Goal: Complete application form: Complete application form

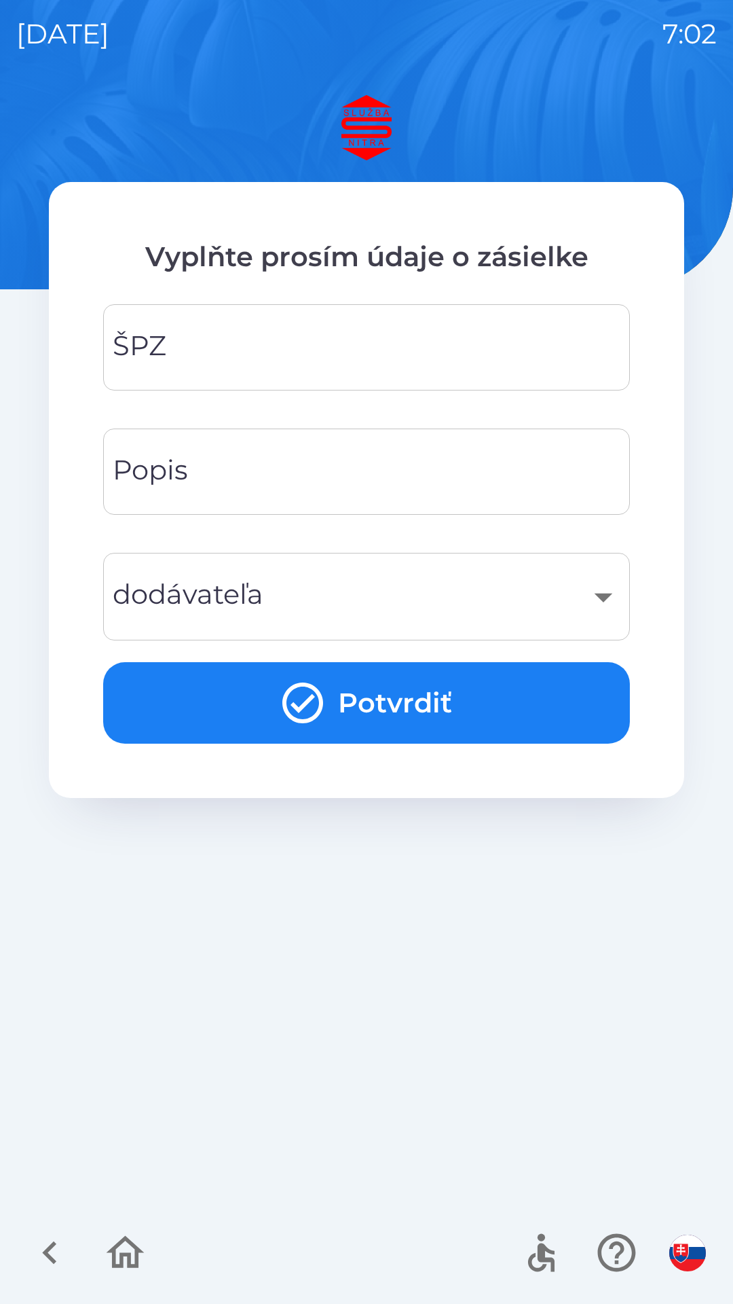
click at [185, 358] on input "ŠPZ" at bounding box center [367, 348] width 494 height 54
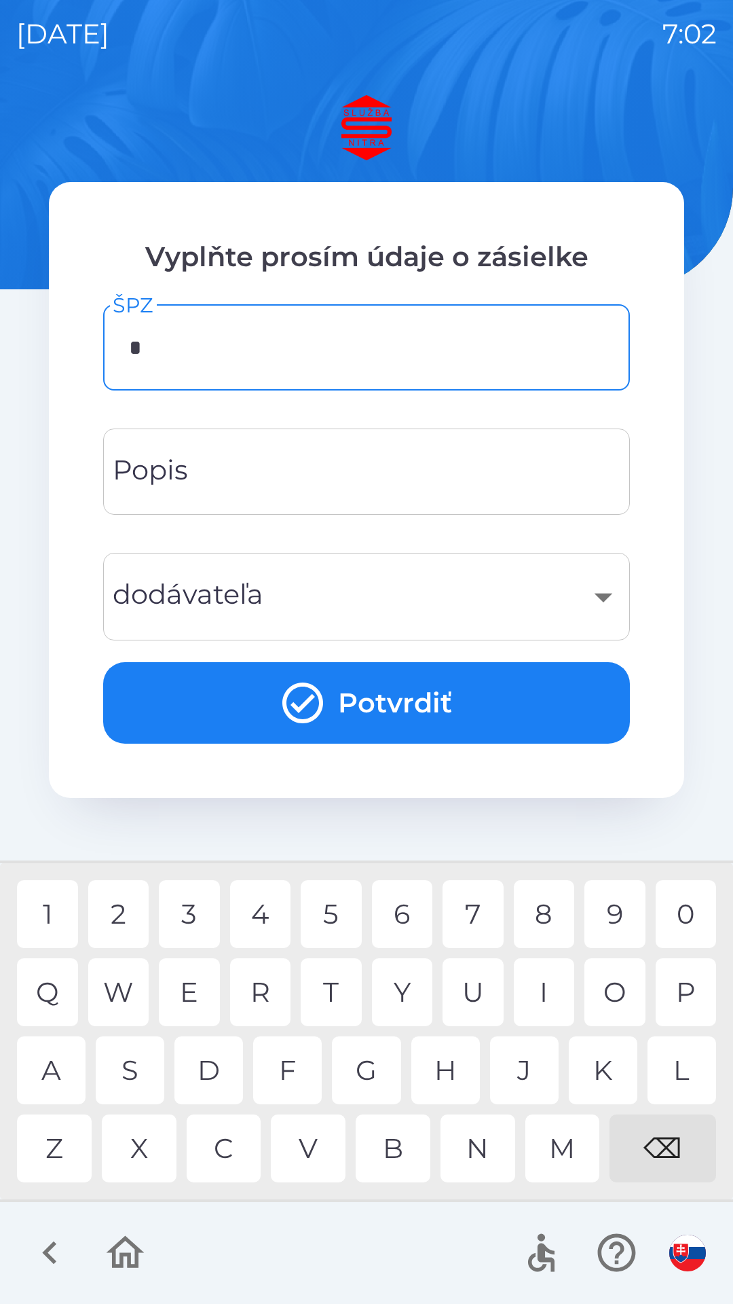
click at [61, 1082] on div "A" at bounding box center [51, 1070] width 69 height 68
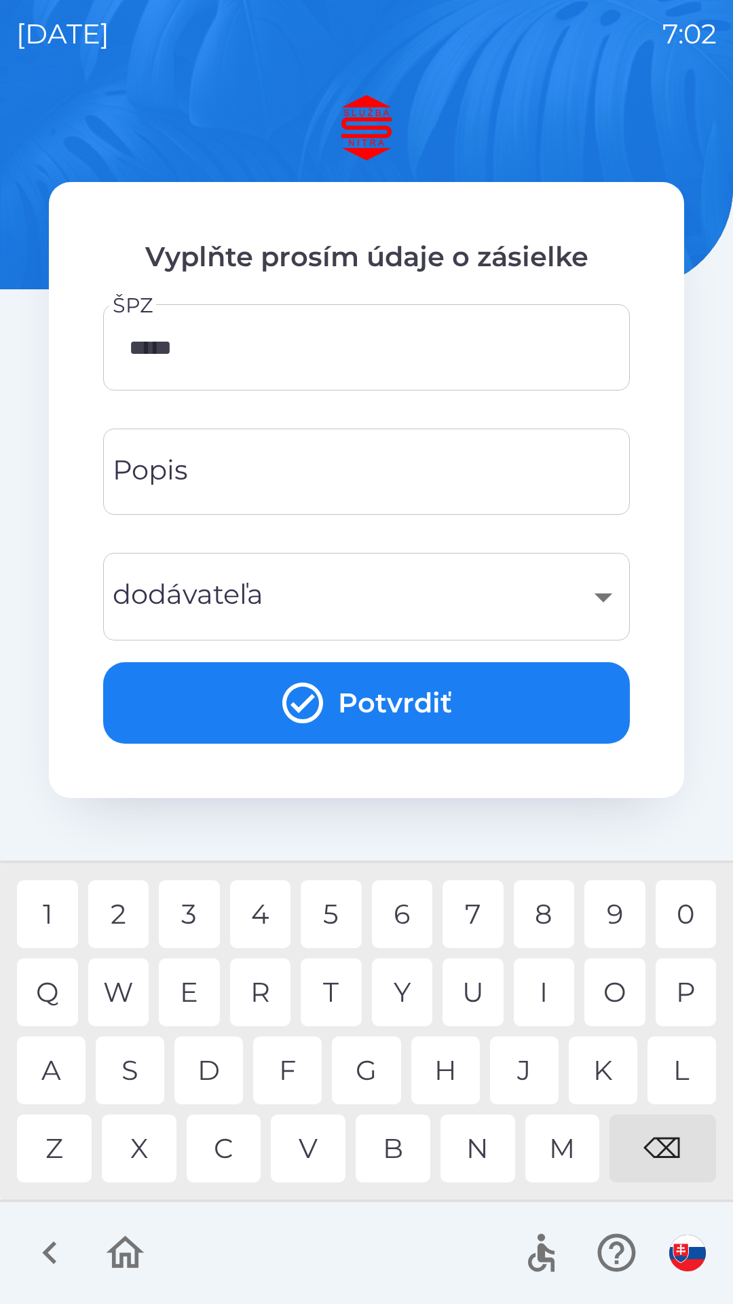
click at [477, 924] on div "7" at bounding box center [473, 914] width 61 height 68
click at [335, 997] on div "T" at bounding box center [331, 992] width 61 height 68
type input "*******"
click at [139, 1076] on div "S" at bounding box center [130, 1070] width 69 height 68
click at [272, 471] on input "Popis" at bounding box center [367, 472] width 494 height 54
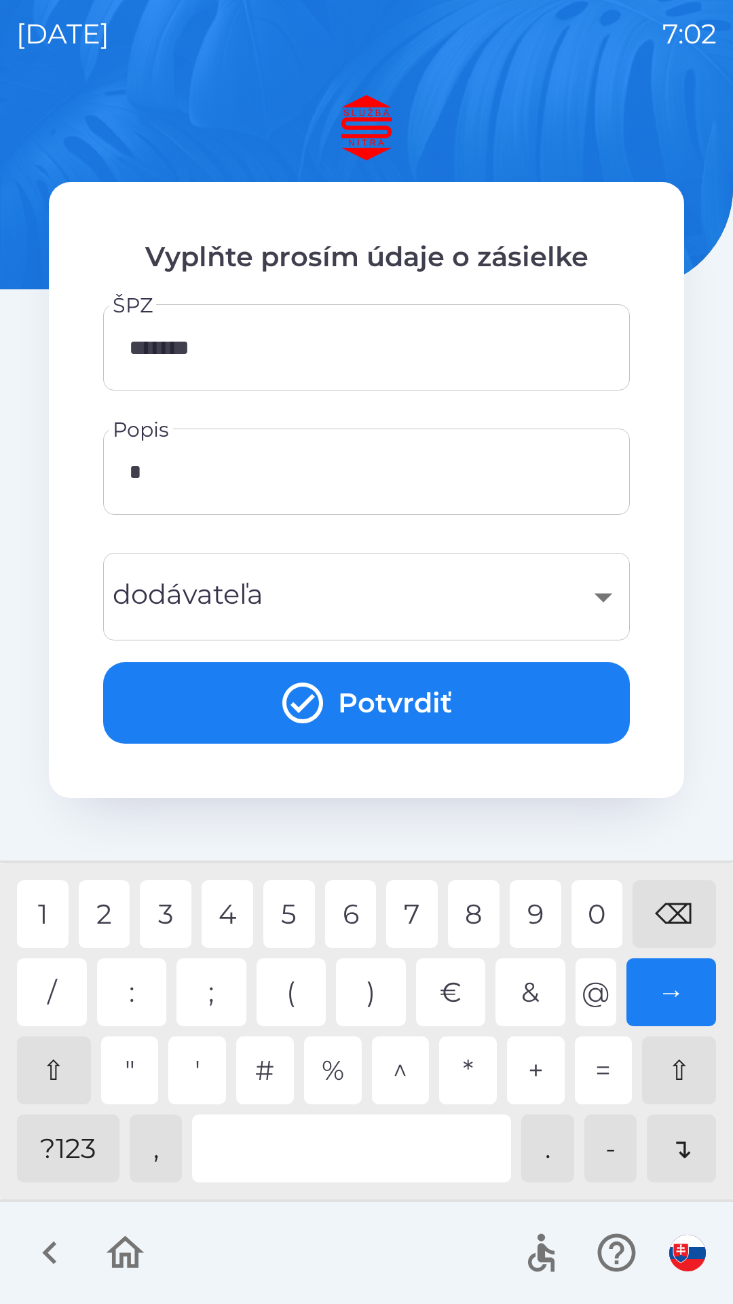
click at [84, 1157] on div "?123" at bounding box center [68, 1148] width 103 height 68
click at [119, 914] on div "2" at bounding box center [105, 914] width 52 height 68
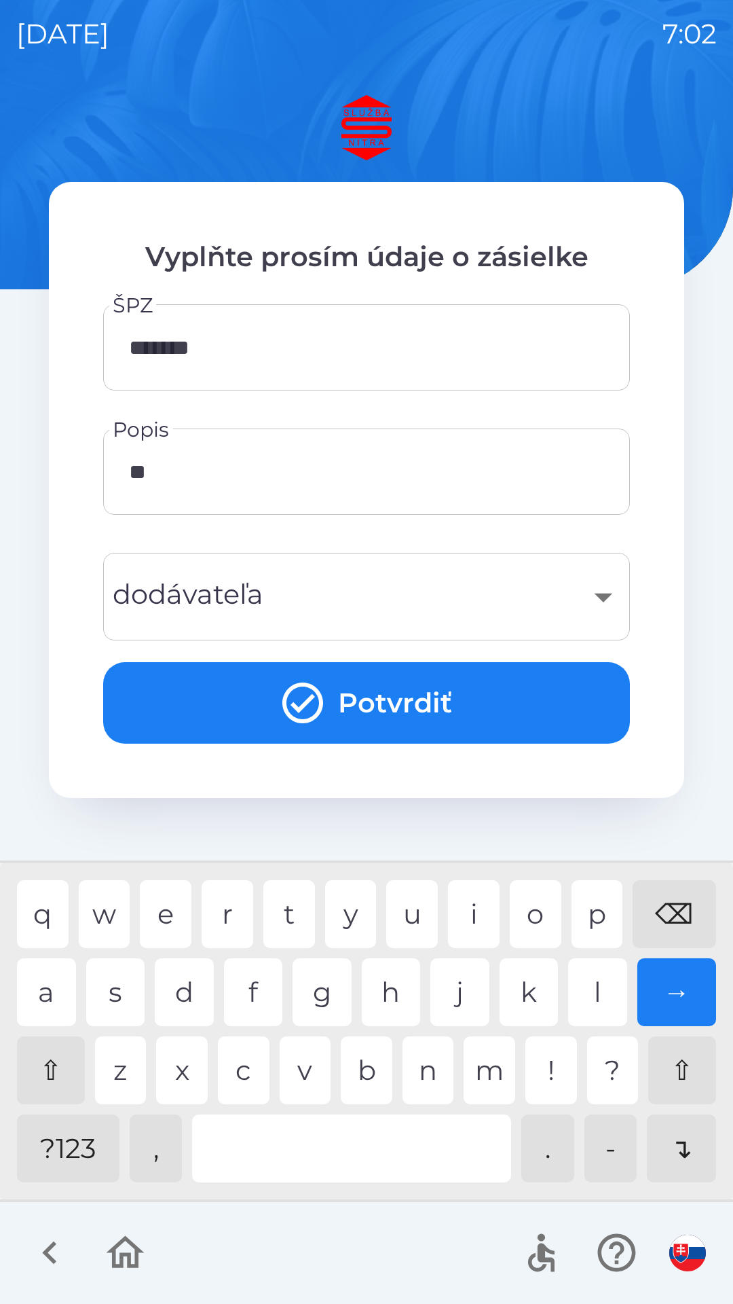
click at [78, 1157] on div "?123" at bounding box center [68, 1148] width 103 height 68
click at [58, 1072] on div "⇧" at bounding box center [51, 1070] width 68 height 68
type input "***"
click at [289, 601] on div "​" at bounding box center [367, 596] width 494 height 55
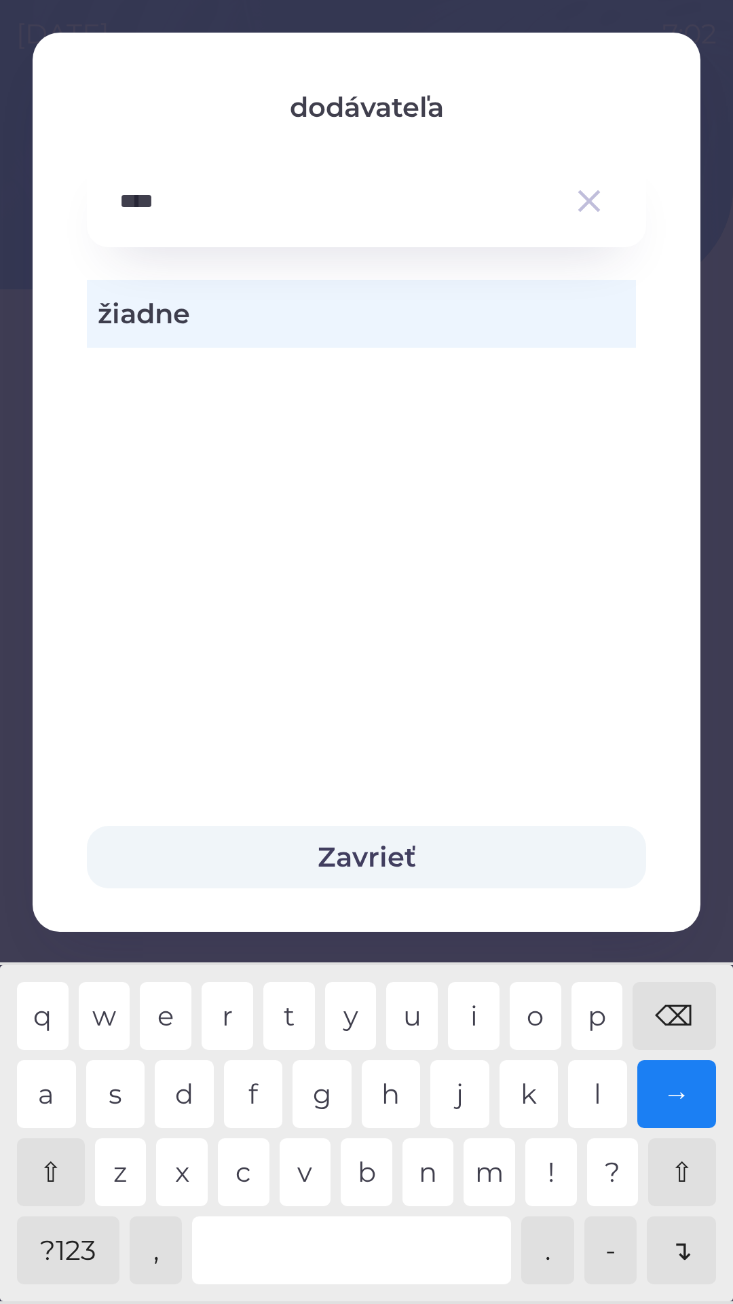
type input "*****"
click at [215, 317] on span "žiadne" at bounding box center [362, 313] width 528 height 41
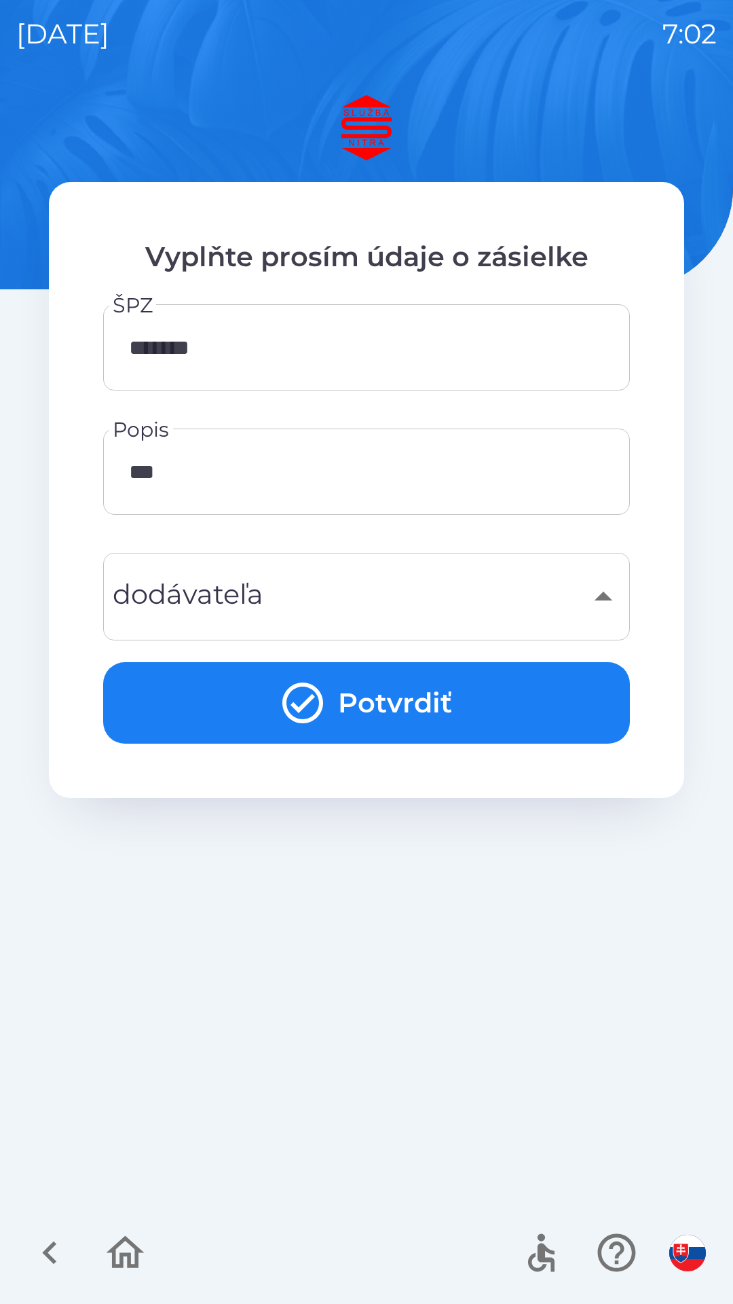
click at [323, 610] on div "​" at bounding box center [367, 596] width 494 height 55
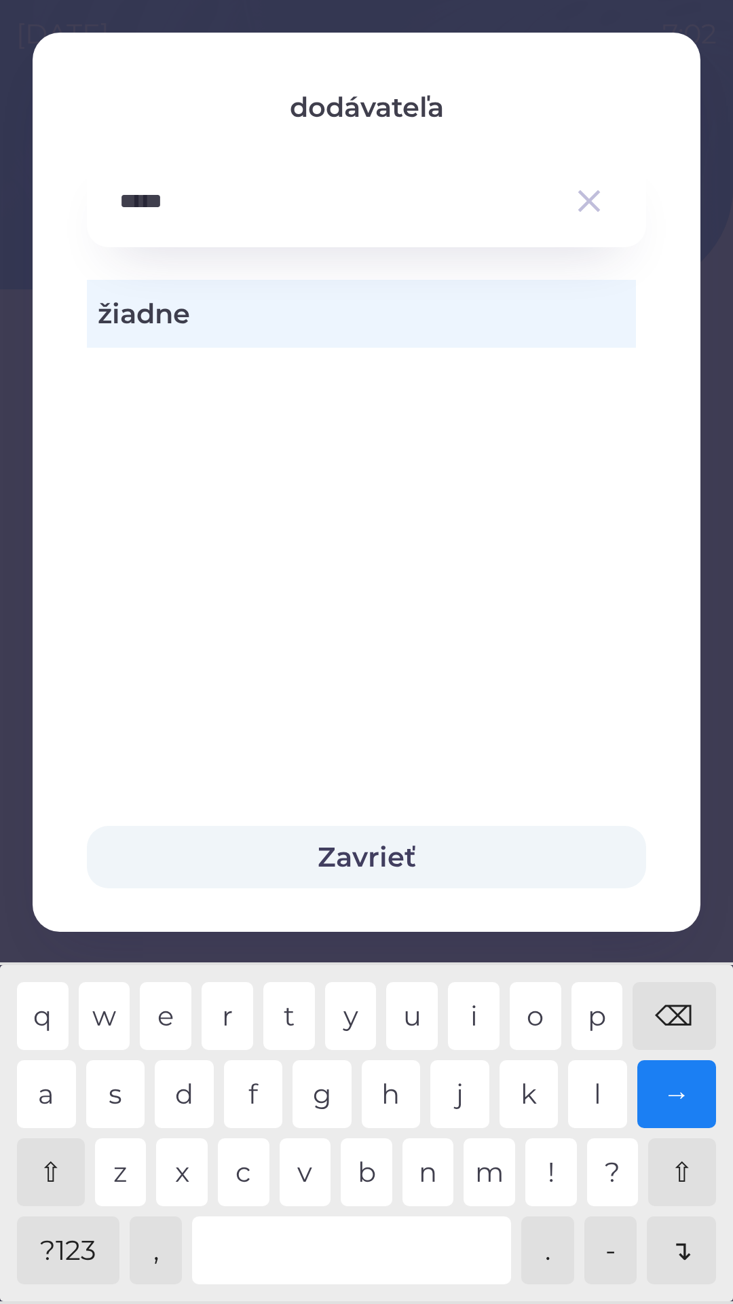
click at [381, 852] on button "Zavrieť" at bounding box center [367, 857] width 560 height 62
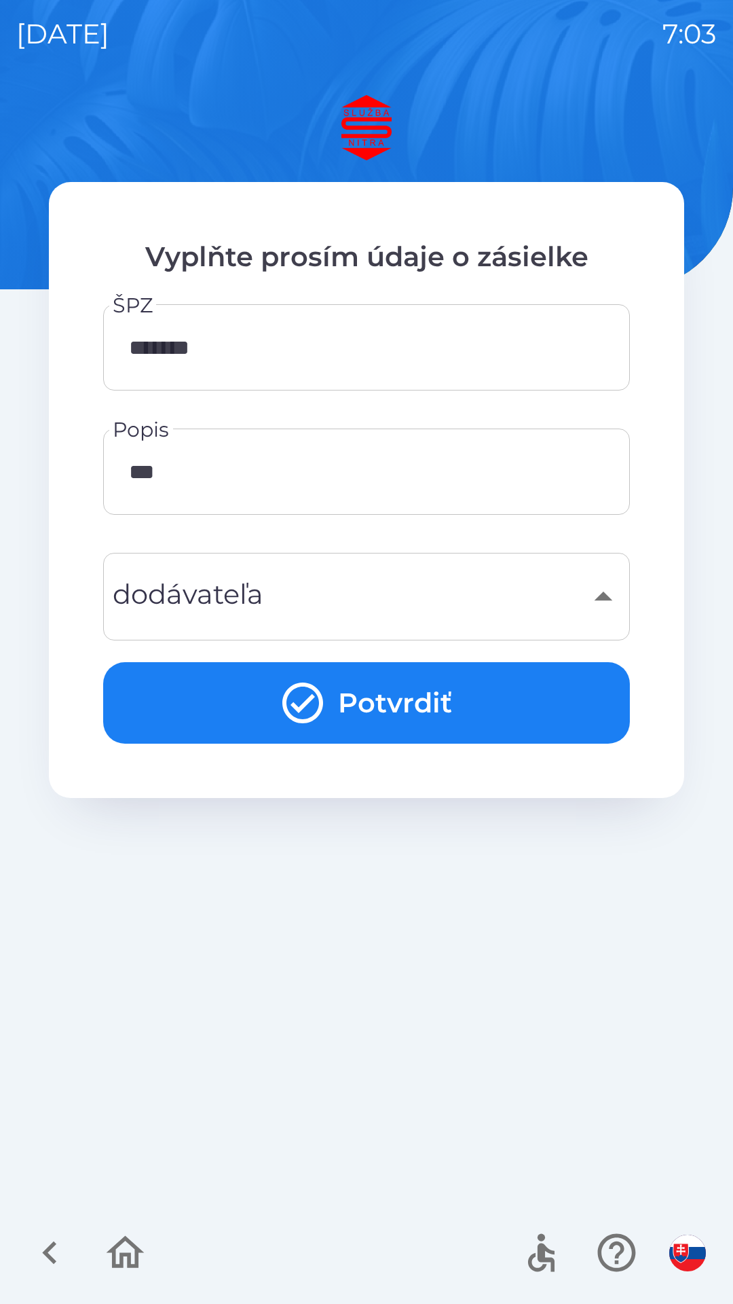
click at [287, 607] on div "​" at bounding box center [367, 596] width 494 height 55
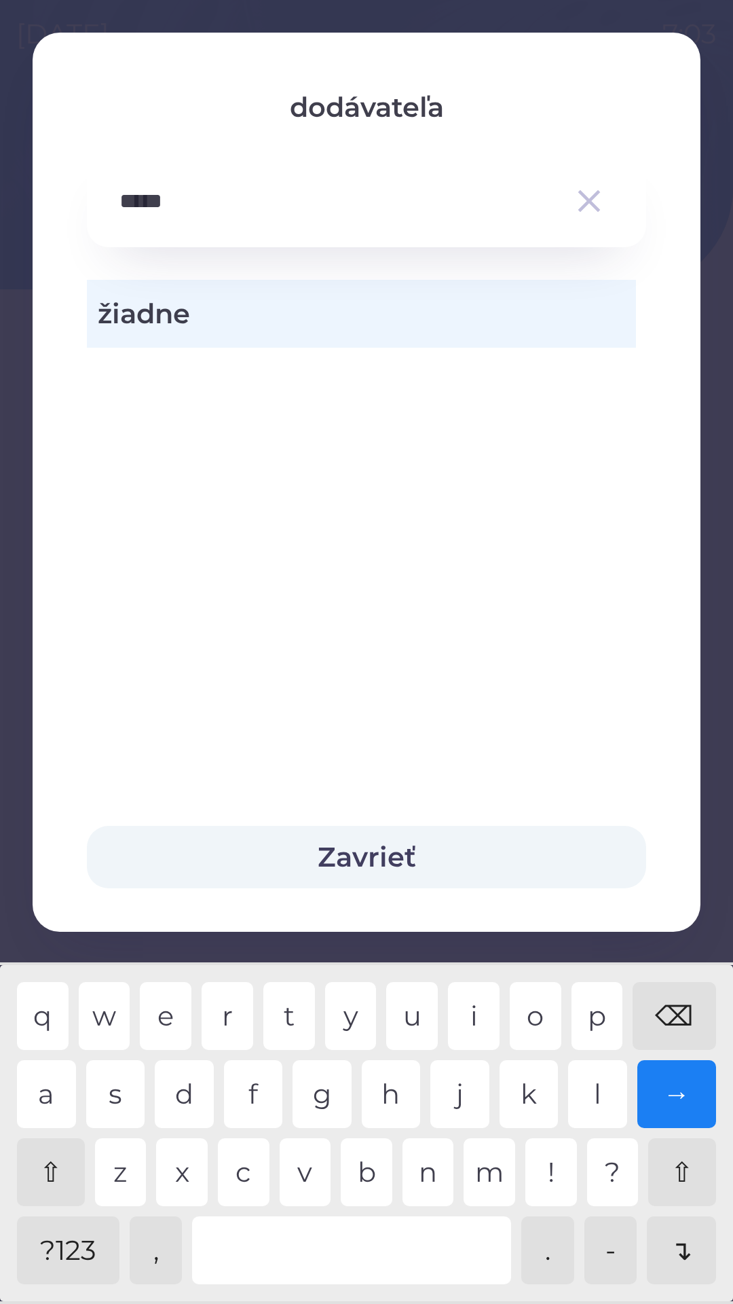
click at [256, 315] on span "žiadne" at bounding box center [362, 313] width 528 height 41
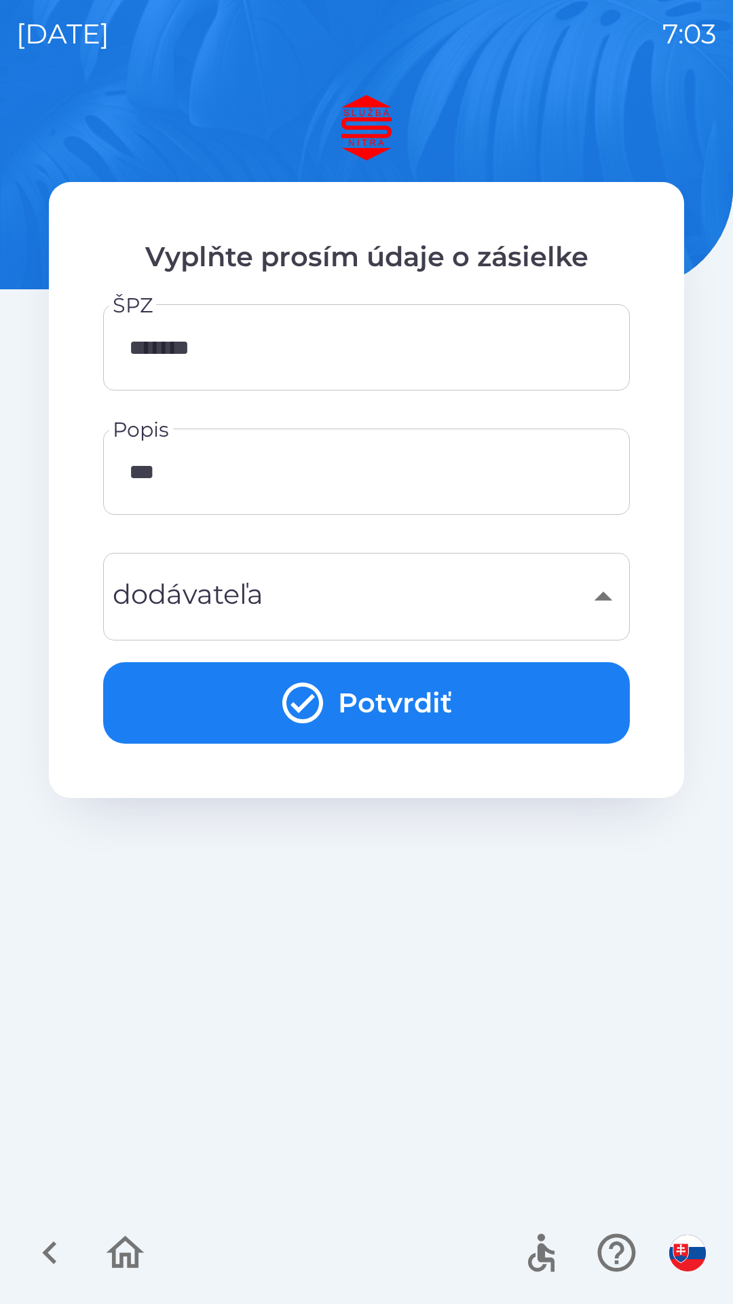
click at [606, 596] on div "​" at bounding box center [367, 596] width 494 height 55
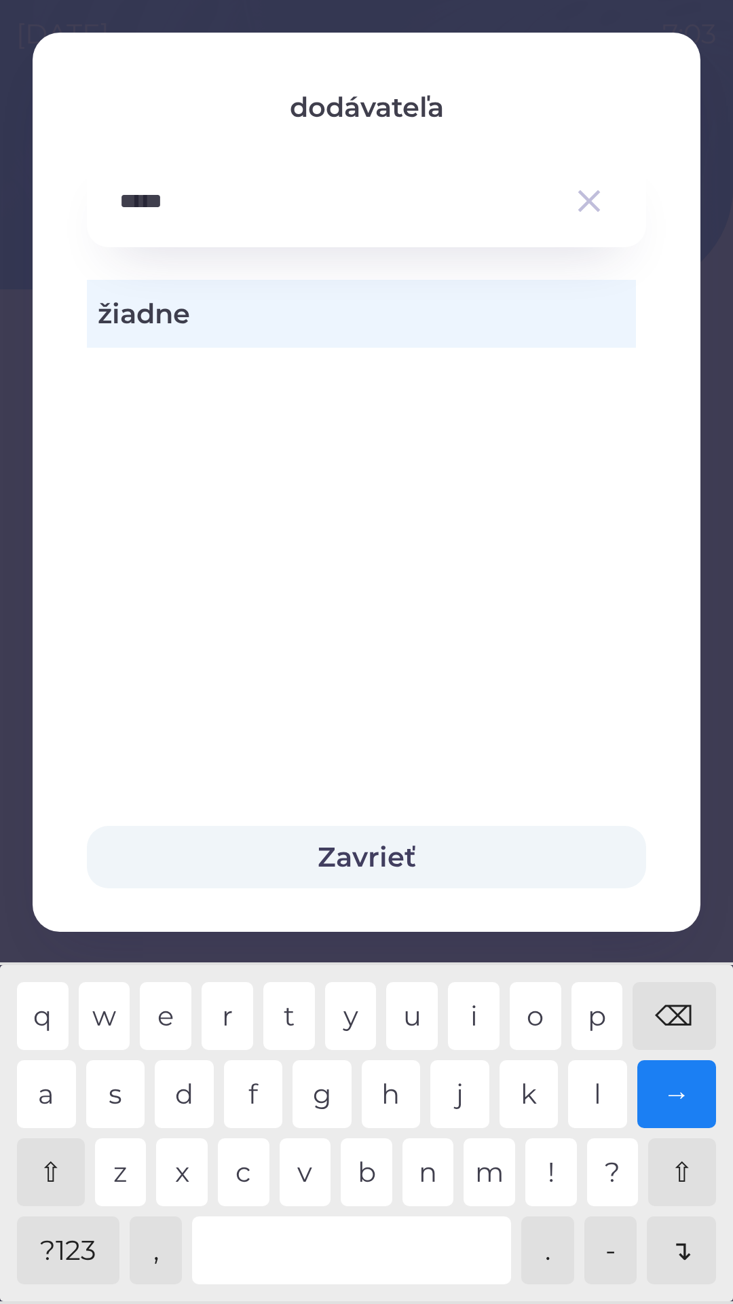
click at [207, 316] on span "žiadne" at bounding box center [362, 313] width 528 height 41
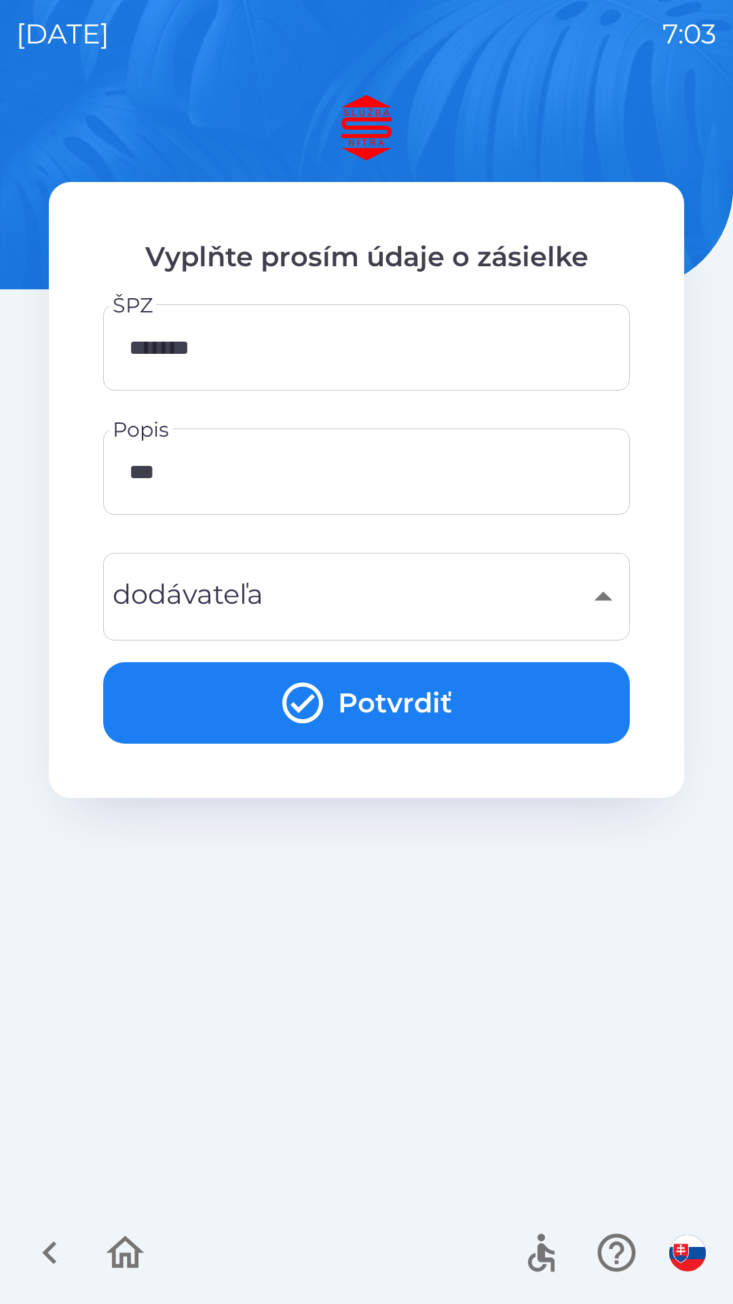
click at [414, 690] on button "Potvrdiť" at bounding box center [366, 702] width 527 height 81
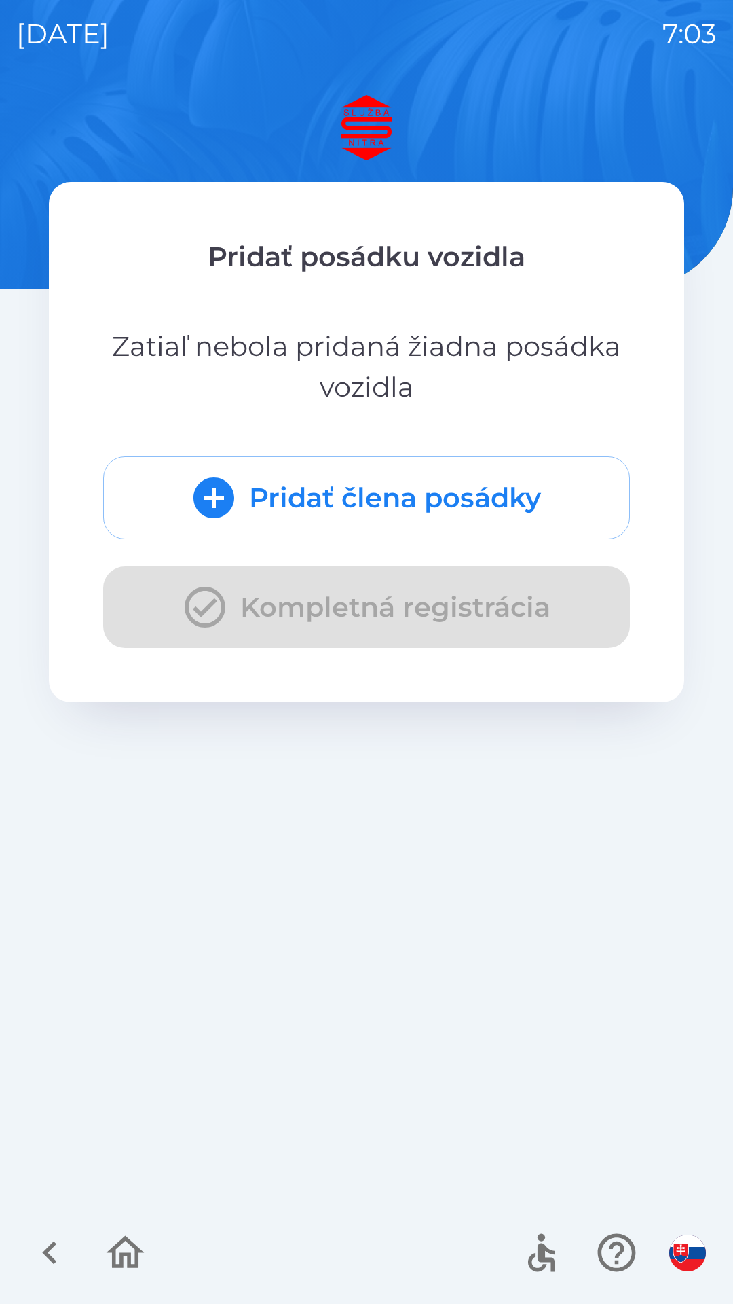
click at [208, 618] on div "Pridať člena posádky Kompletná registrácia" at bounding box center [366, 552] width 527 height 192
click at [221, 498] on icon "submit" at bounding box center [213, 497] width 49 height 49
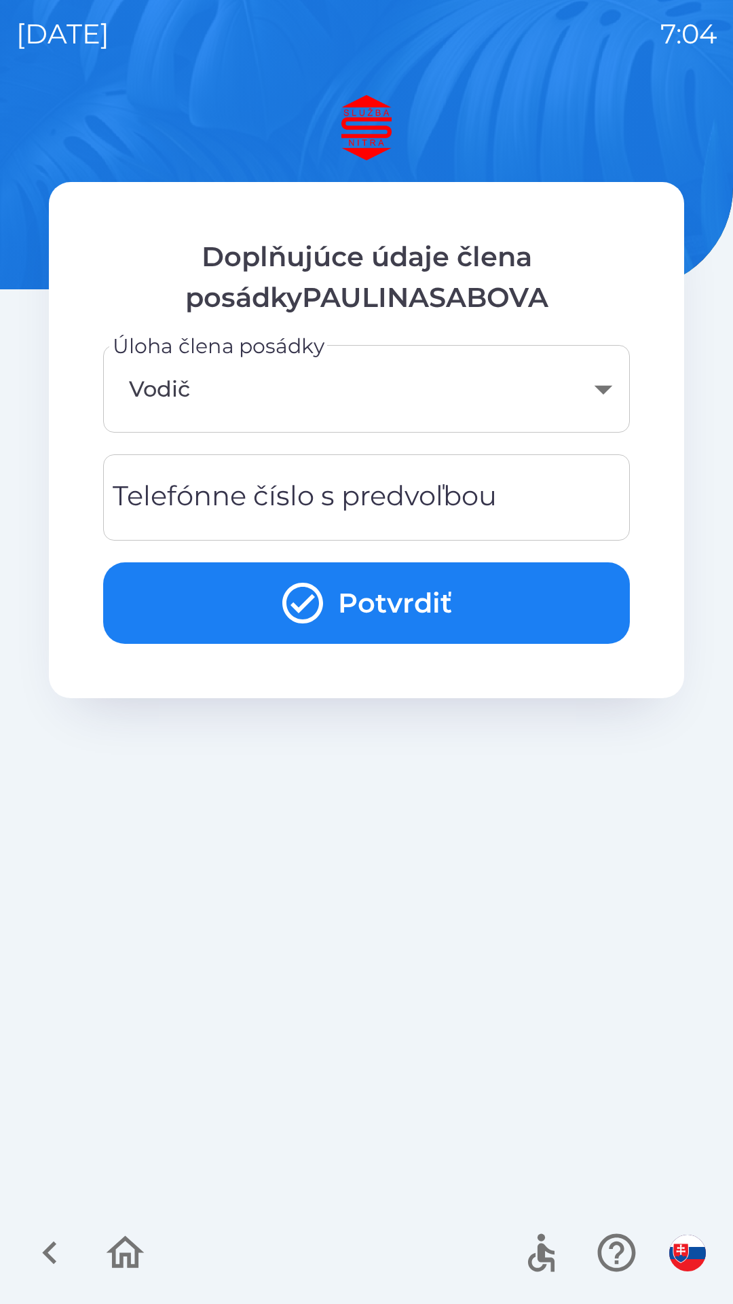
click at [206, 501] on div "Telefónne číslo s predvoľbou Telefónne číslo s predvoľbou" at bounding box center [366, 497] width 527 height 86
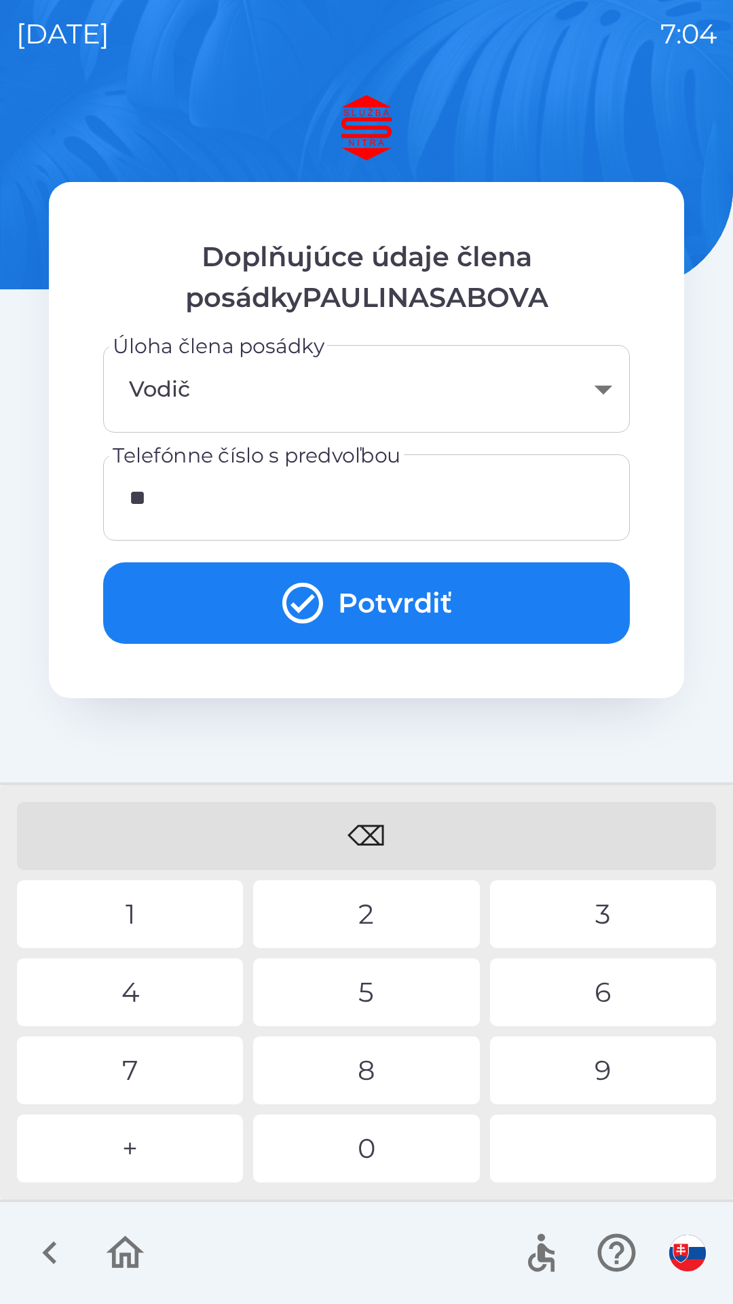
click at [599, 1068] on div "9" at bounding box center [603, 1070] width 226 height 68
click at [378, 1004] on div "5" at bounding box center [366, 992] width 226 height 68
click at [158, 1000] on div "4" at bounding box center [130, 992] width 226 height 68
click at [602, 914] on div "3" at bounding box center [603, 914] width 226 height 68
click at [378, 1157] on div "0" at bounding box center [366, 1148] width 226 height 68
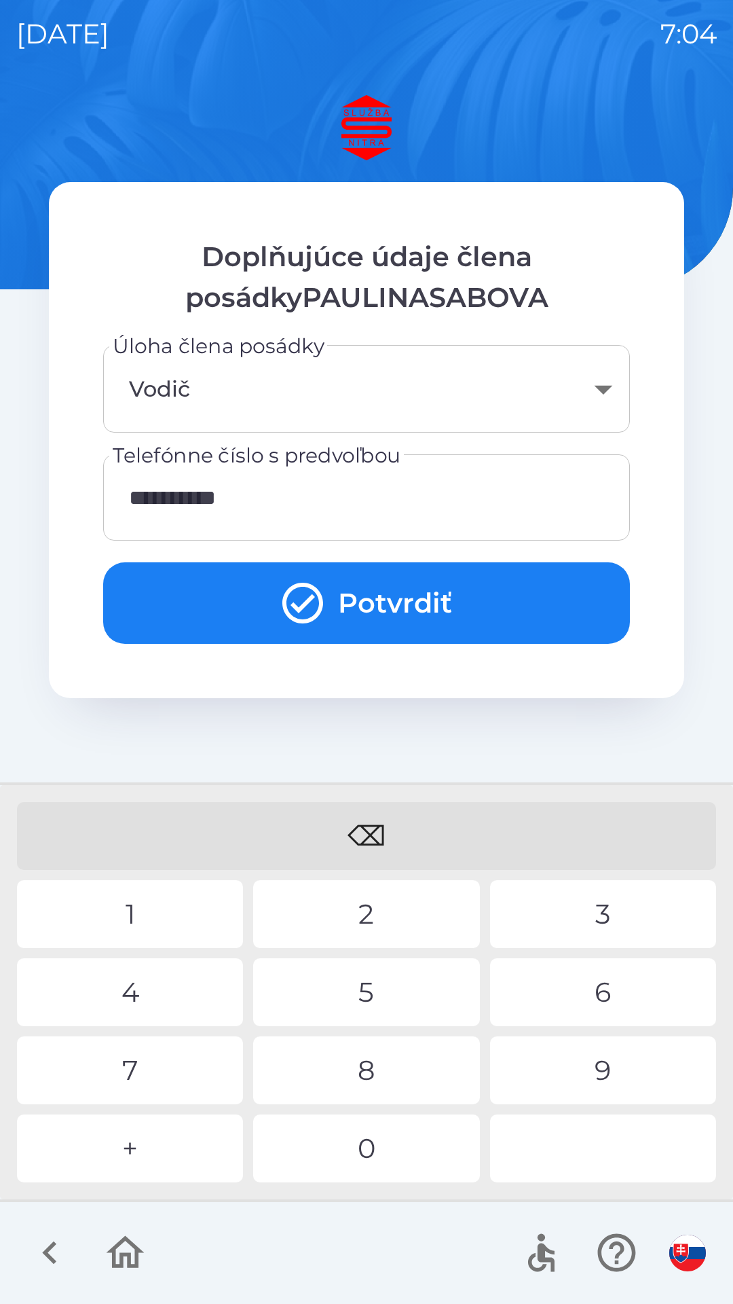
click at [406, 606] on button "Potvrdiť" at bounding box center [366, 602] width 527 height 81
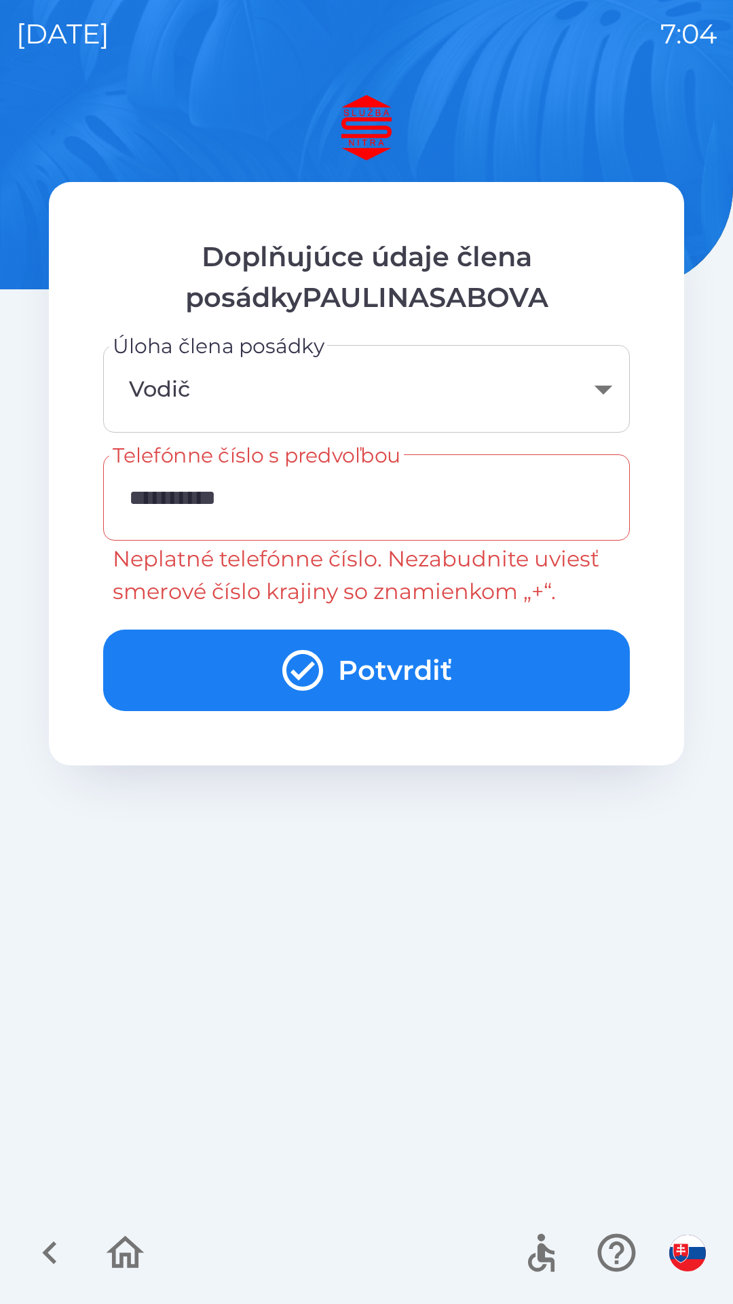
click at [134, 498] on input "**********" at bounding box center [367, 498] width 494 height 54
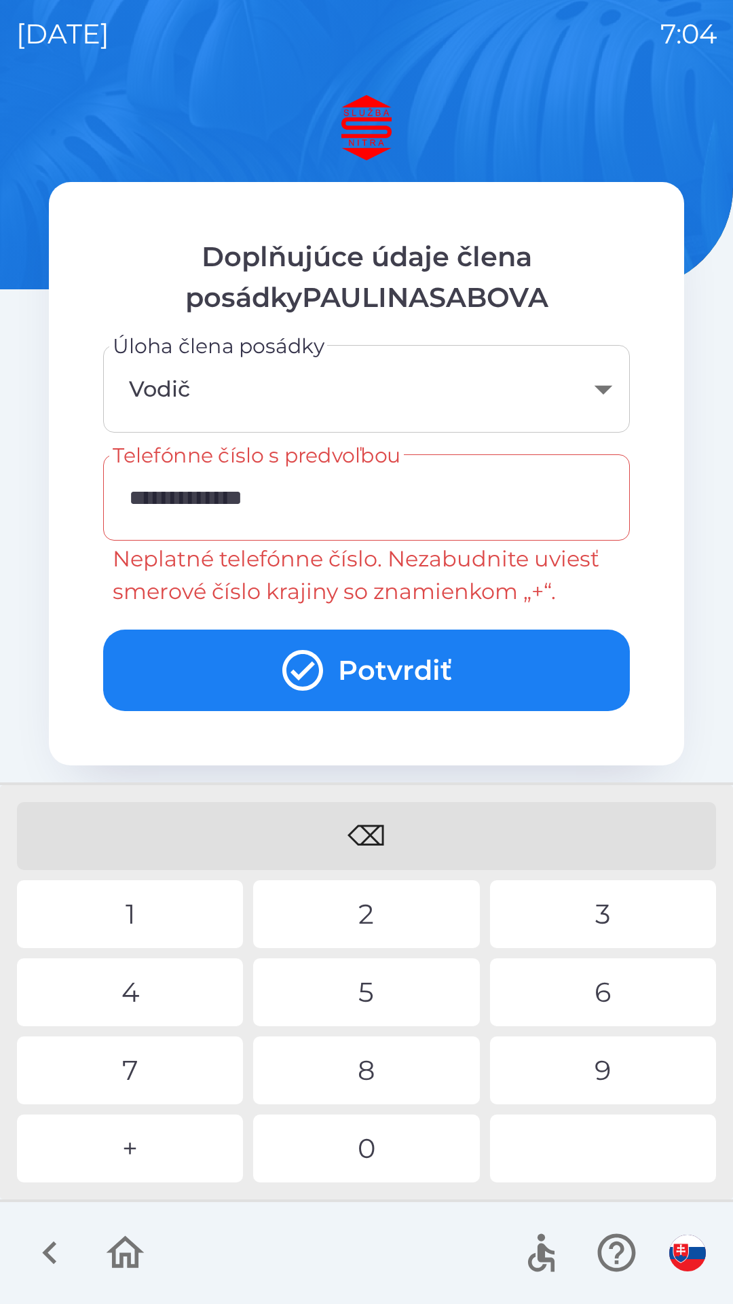
click at [136, 997] on div "4" at bounding box center [130, 992] width 226 height 68
click at [365, 931] on div "2" at bounding box center [366, 914] width 226 height 68
click at [348, 499] on input "**********" at bounding box center [367, 498] width 494 height 54
click at [371, 832] on div "⌫" at bounding box center [366, 836] width 699 height 68
click at [376, 831] on div "⌫" at bounding box center [366, 836] width 699 height 68
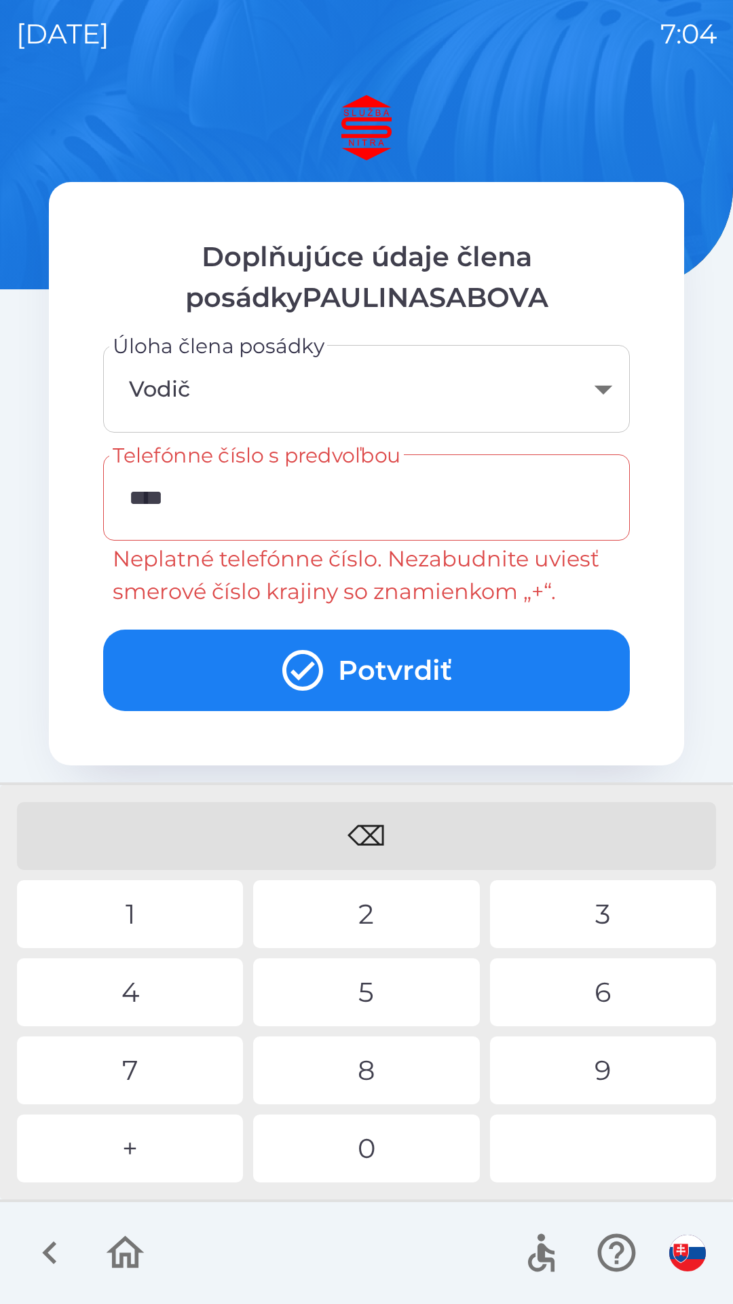
click at [369, 831] on div "⌫" at bounding box center [366, 836] width 699 height 68
click at [372, 831] on div "⌫" at bounding box center [366, 836] width 699 height 68
type input "*"
click at [372, 1157] on div "0" at bounding box center [366, 1148] width 226 height 68
click at [378, 1157] on div "0" at bounding box center [366, 1148] width 226 height 68
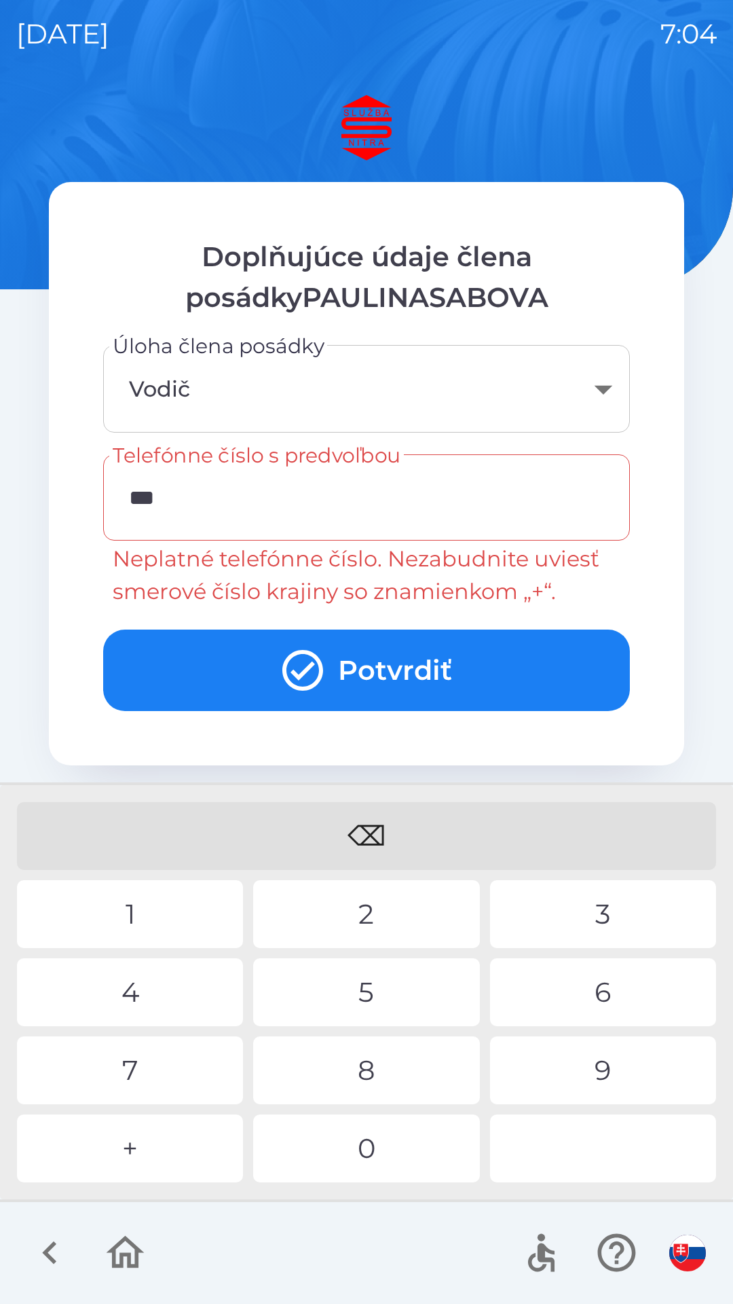
click at [143, 1003] on div "4" at bounding box center [130, 992] width 226 height 68
click at [141, 921] on div "1" at bounding box center [130, 914] width 226 height 68
click at [141, 1000] on div "4" at bounding box center [130, 992] width 226 height 68
click at [618, 909] on div "3" at bounding box center [603, 914] width 226 height 68
click at [376, 1155] on div "0" at bounding box center [366, 1148] width 226 height 68
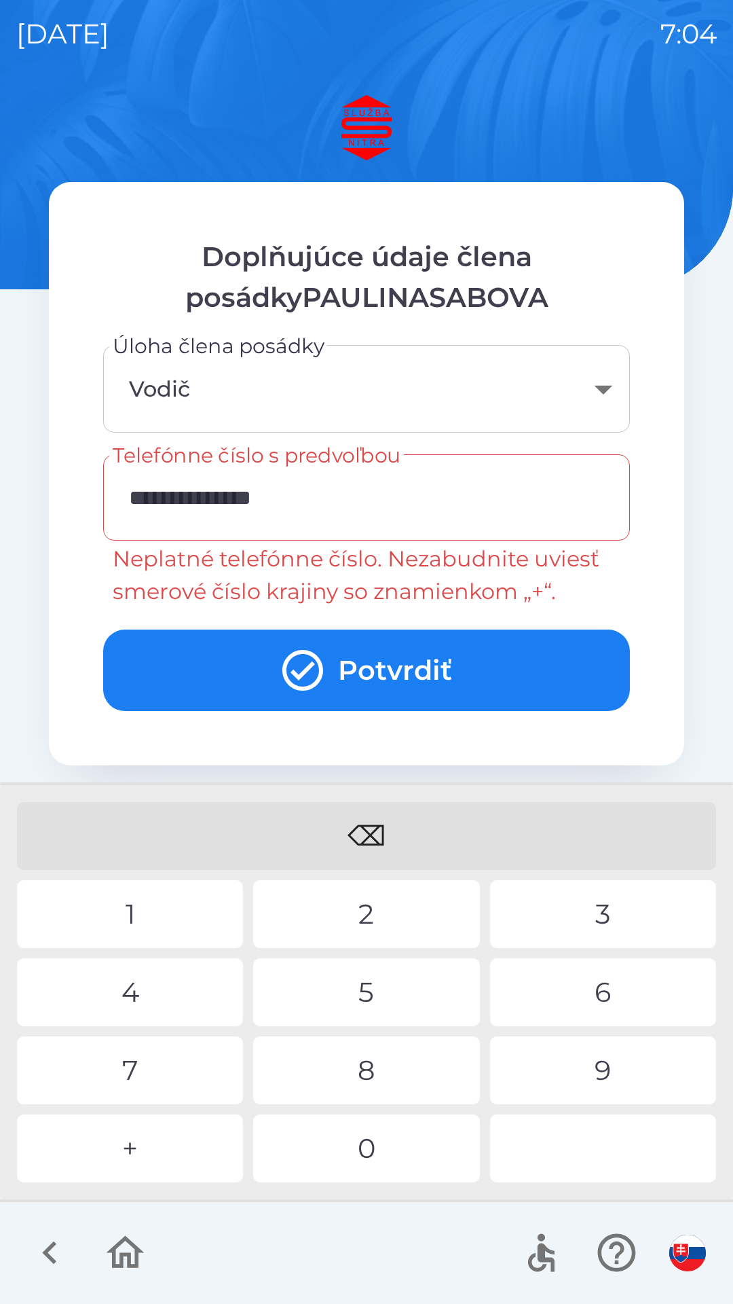
click at [405, 678] on button "Potvrdiť" at bounding box center [366, 670] width 527 height 81
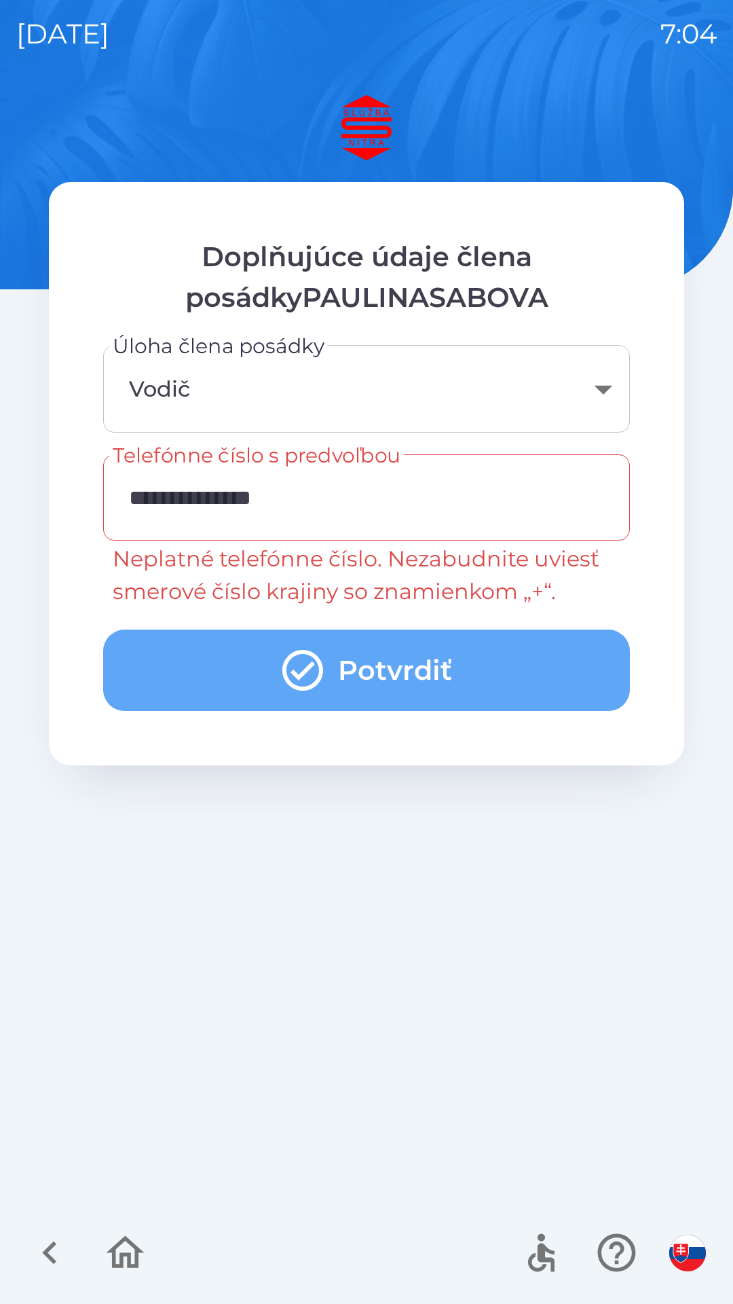
click at [416, 667] on button "Potvrdiť" at bounding box center [366, 670] width 527 height 81
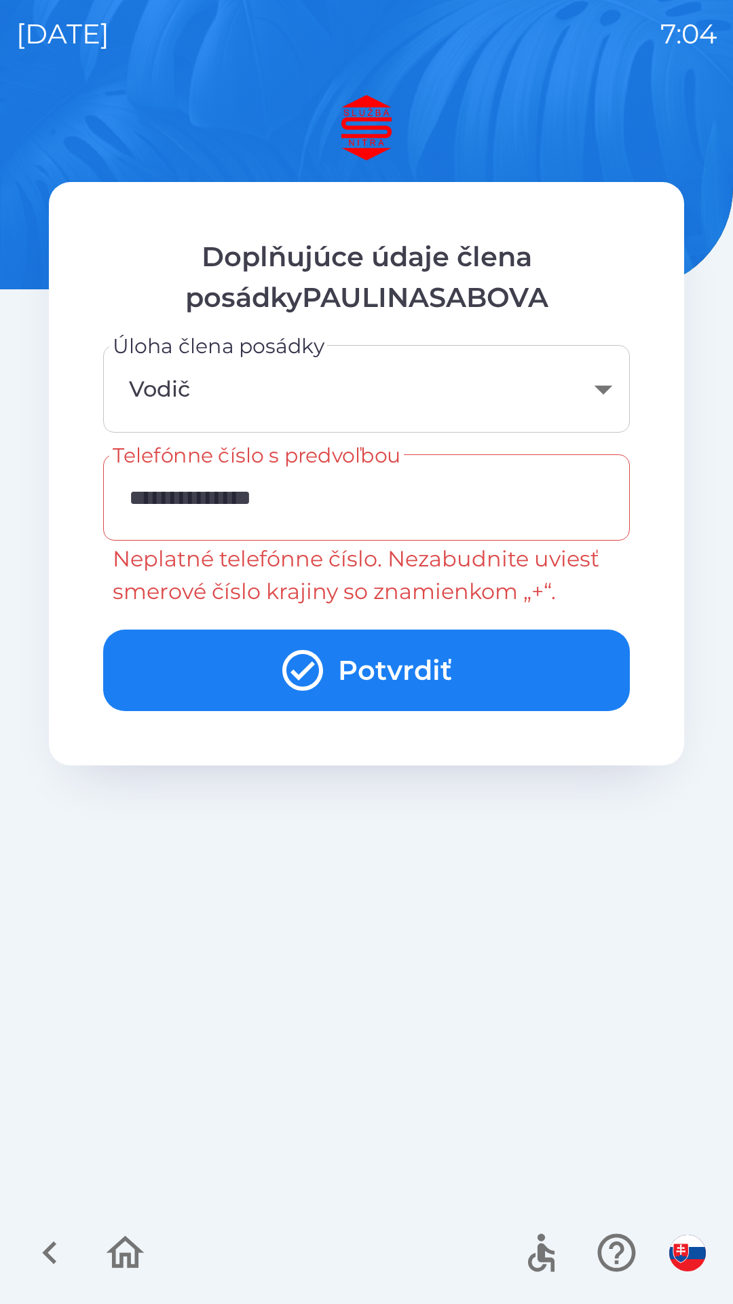
click at [345, 498] on input "**********" at bounding box center [367, 498] width 494 height 54
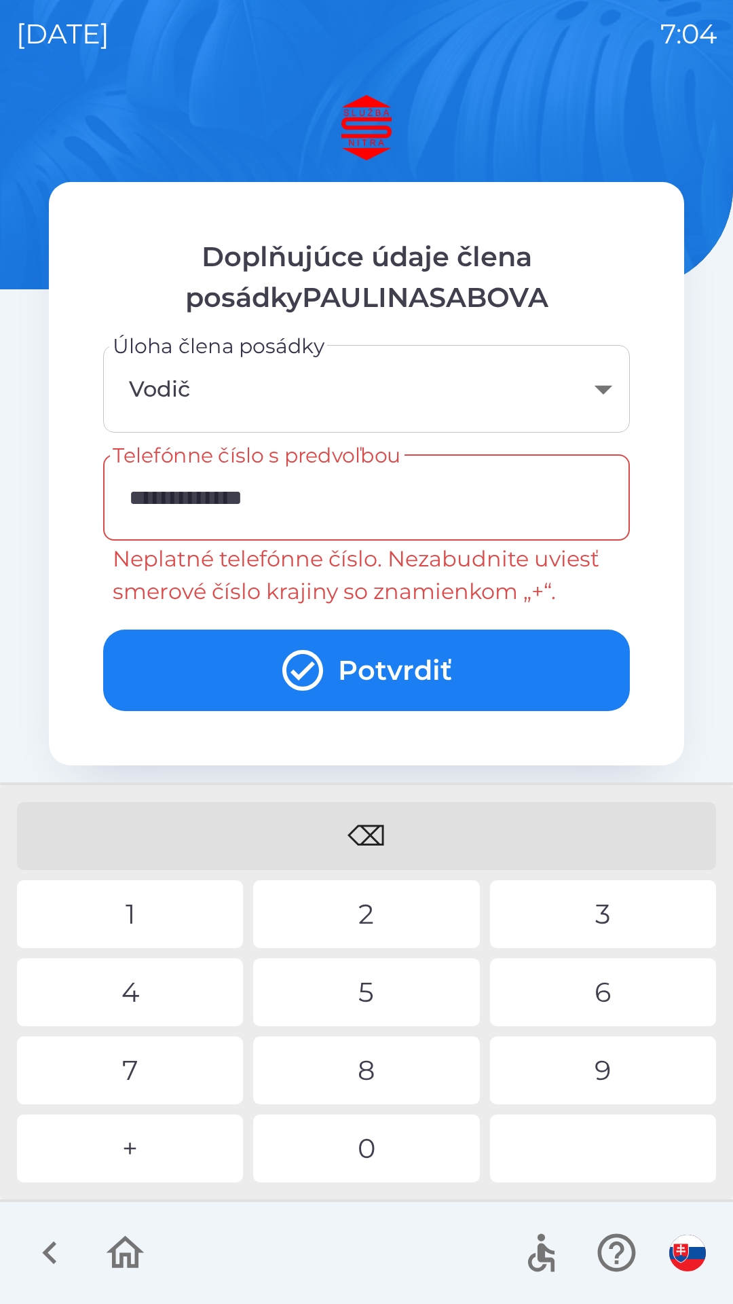
click at [376, 837] on div "⌫" at bounding box center [366, 836] width 699 height 68
click at [374, 841] on div "⌫" at bounding box center [366, 836] width 699 height 68
click at [376, 840] on div "⌫" at bounding box center [366, 836] width 699 height 68
click at [375, 836] on div "⌫" at bounding box center [366, 836] width 699 height 68
click at [382, 837] on div "⌫" at bounding box center [366, 836] width 699 height 68
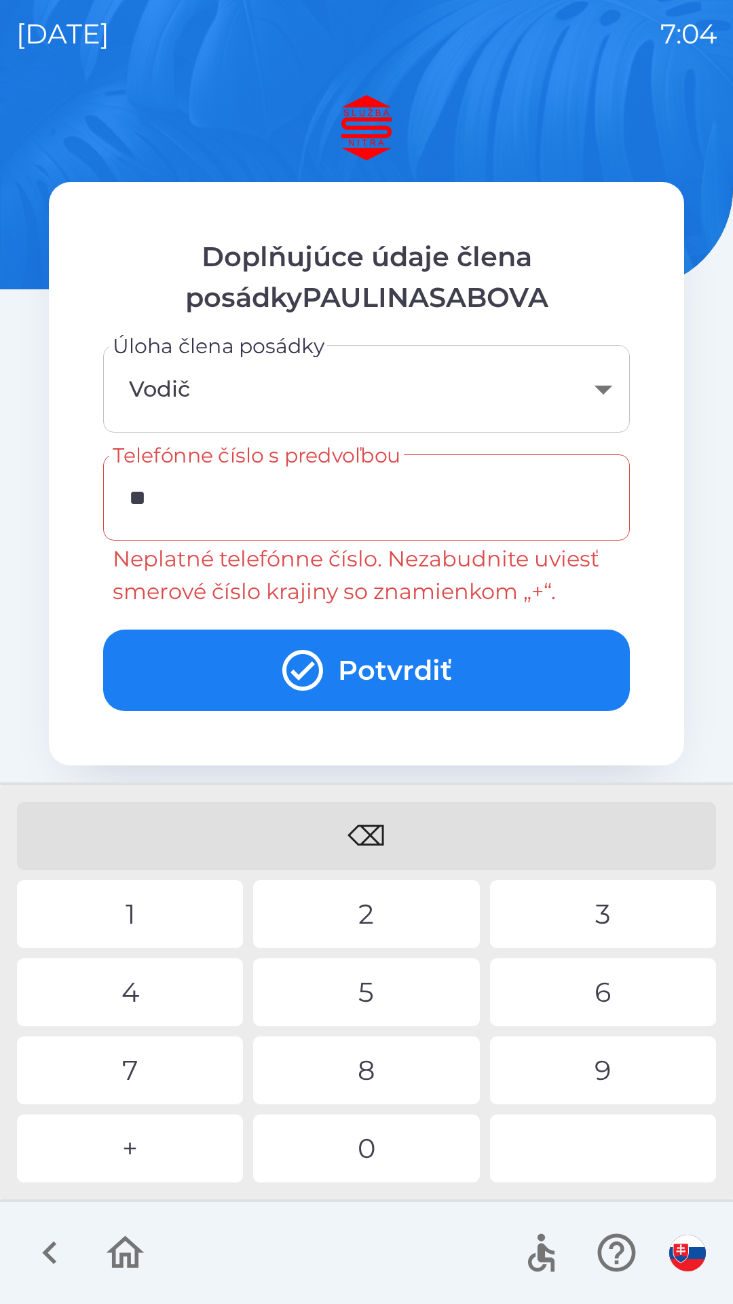
type input "*"
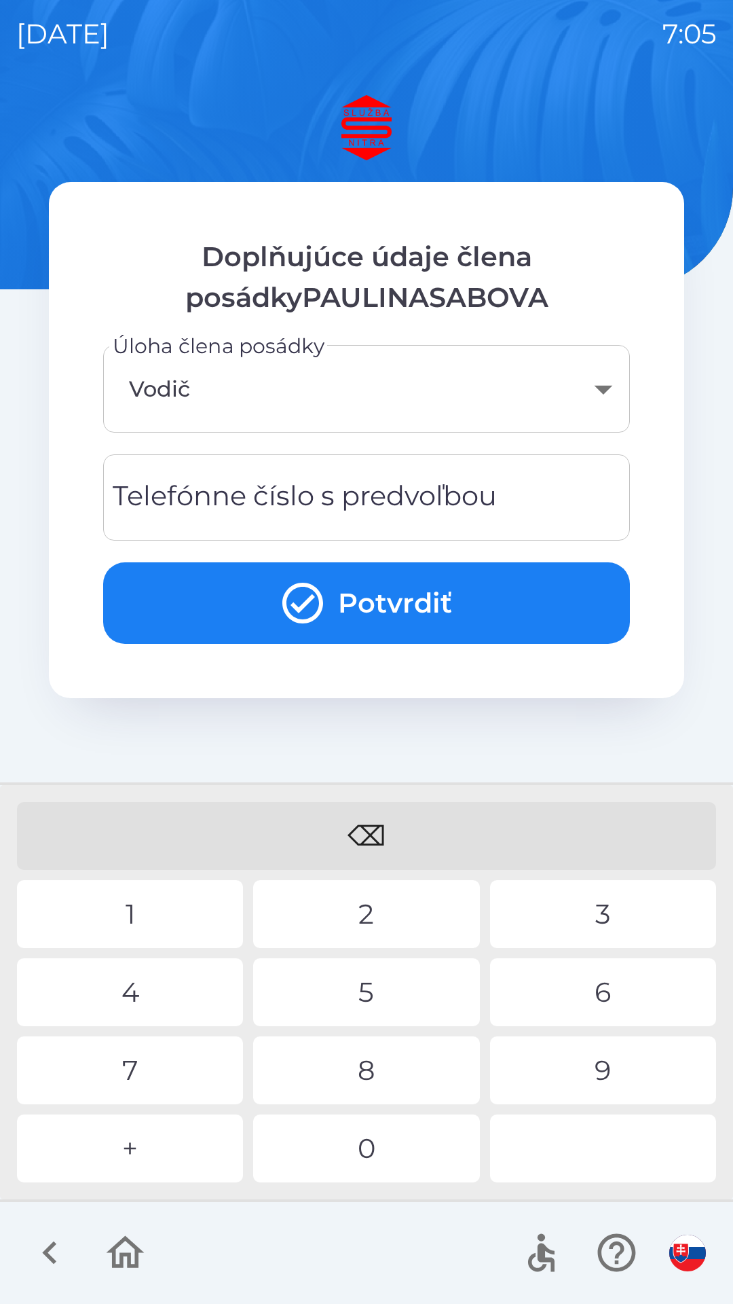
click at [190, 509] on div "Telefónne číslo s predvoľbou Telefónne číslo s predvoľbou" at bounding box center [366, 497] width 527 height 86
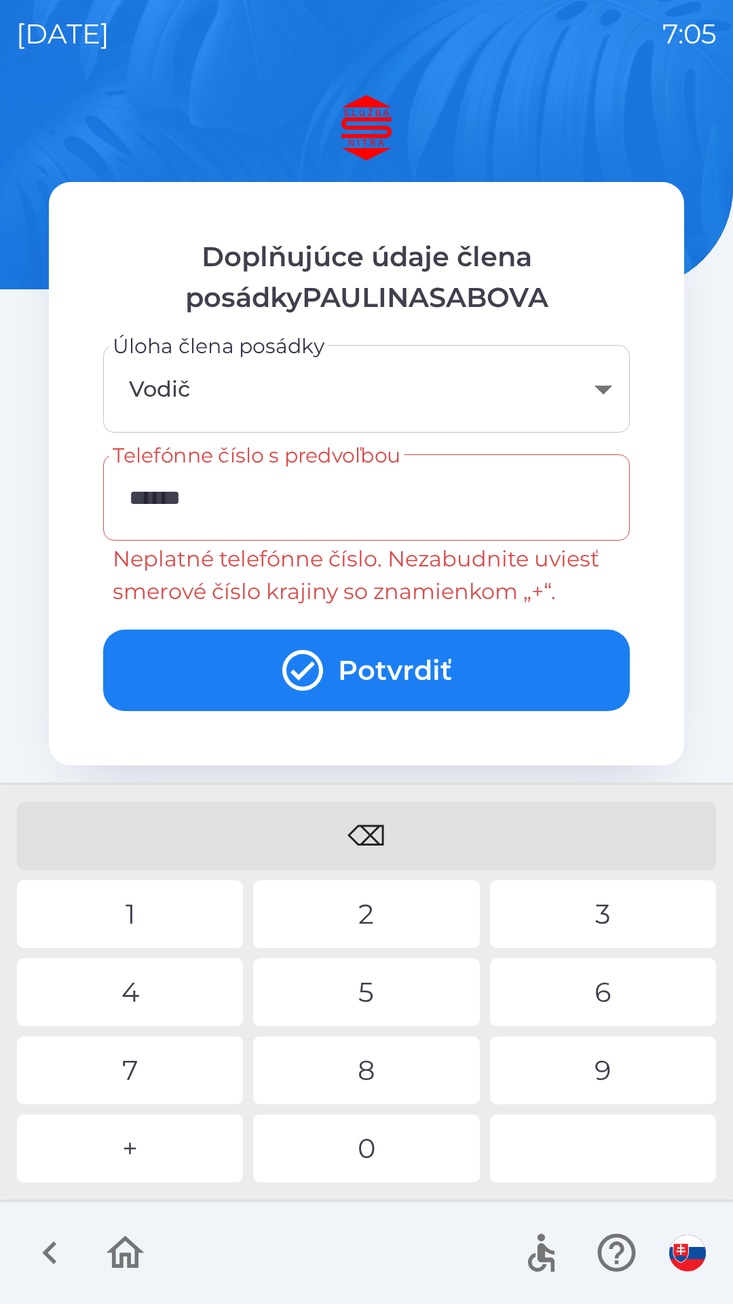
click at [380, 1152] on div "0" at bounding box center [366, 1148] width 226 height 68
click at [378, 994] on div "5" at bounding box center [366, 992] width 226 height 68
click at [371, 901] on div "2" at bounding box center [366, 914] width 226 height 68
click at [365, 994] on div "5" at bounding box center [366, 992] width 226 height 68
click at [137, 999] on div "4" at bounding box center [130, 992] width 226 height 68
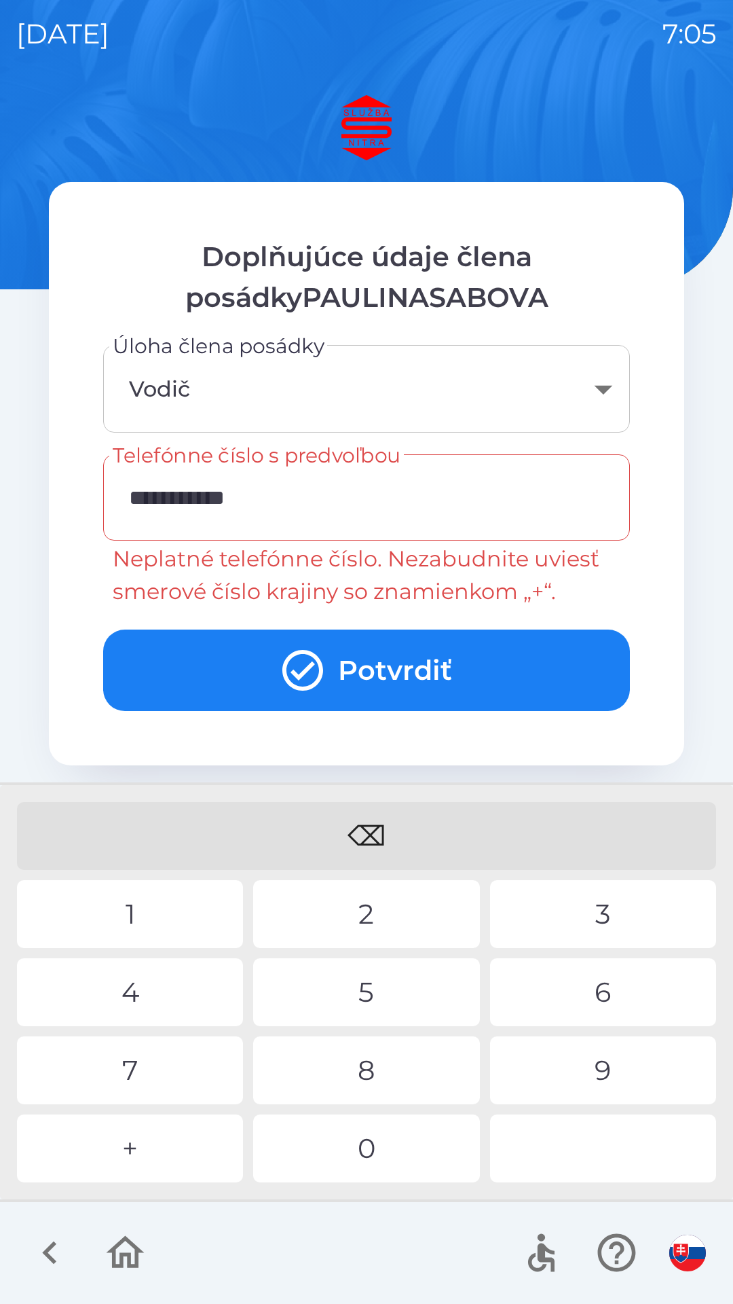
click at [611, 911] on div "3" at bounding box center [603, 914] width 226 height 68
type input "**********"
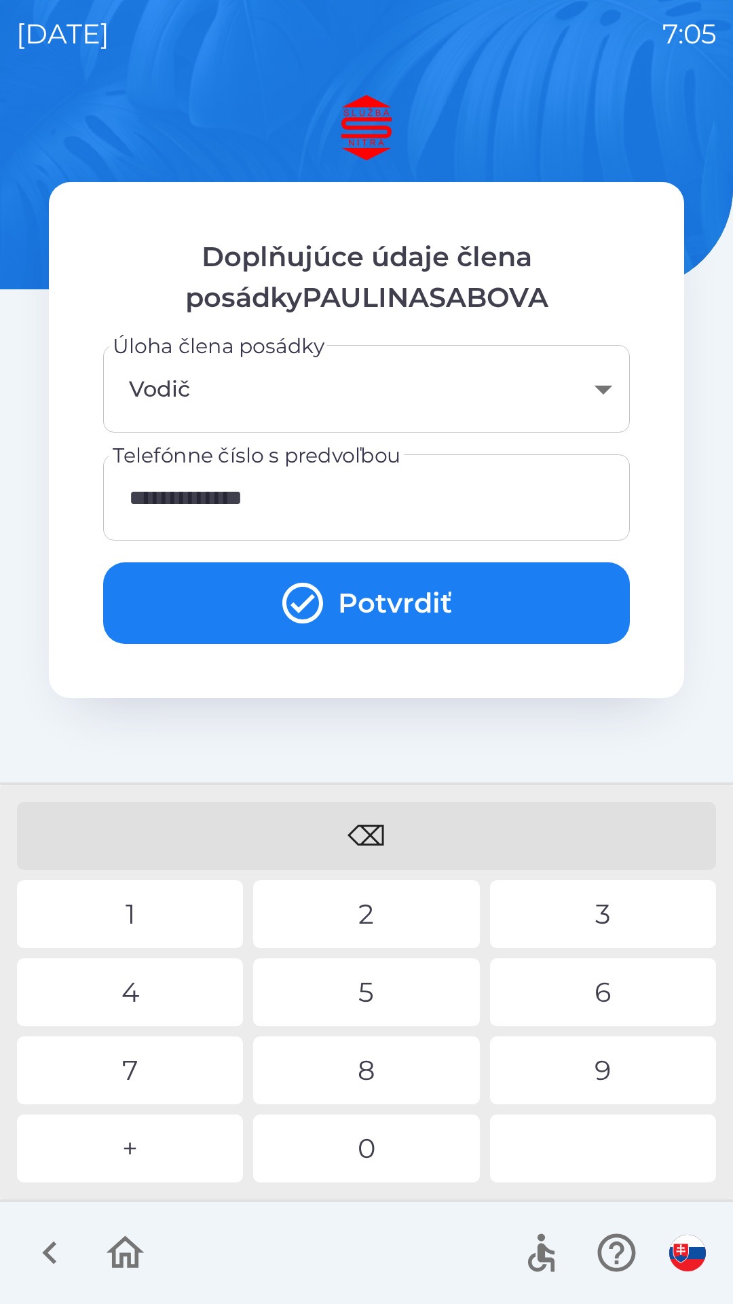
click at [409, 593] on button "Potvrdiť" at bounding box center [366, 602] width 527 height 81
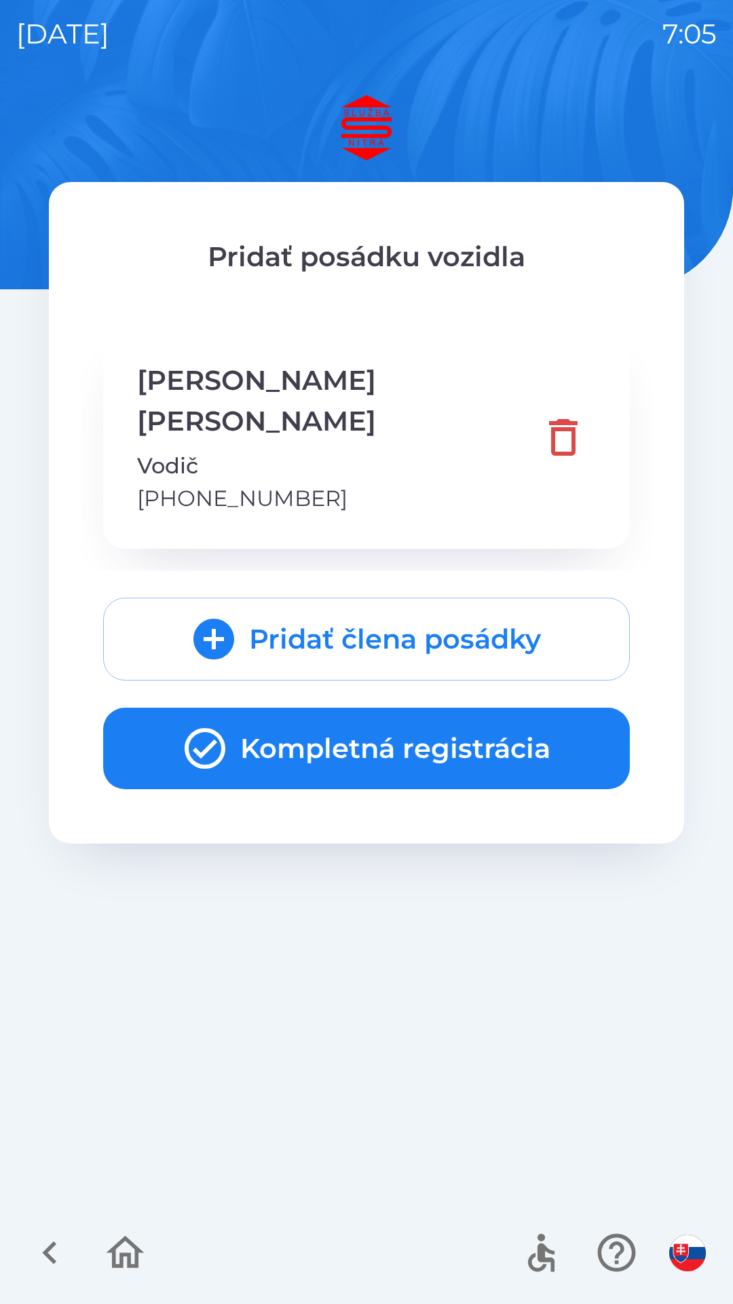
click at [434, 712] on button "Kompletná registrácia" at bounding box center [366, 748] width 527 height 81
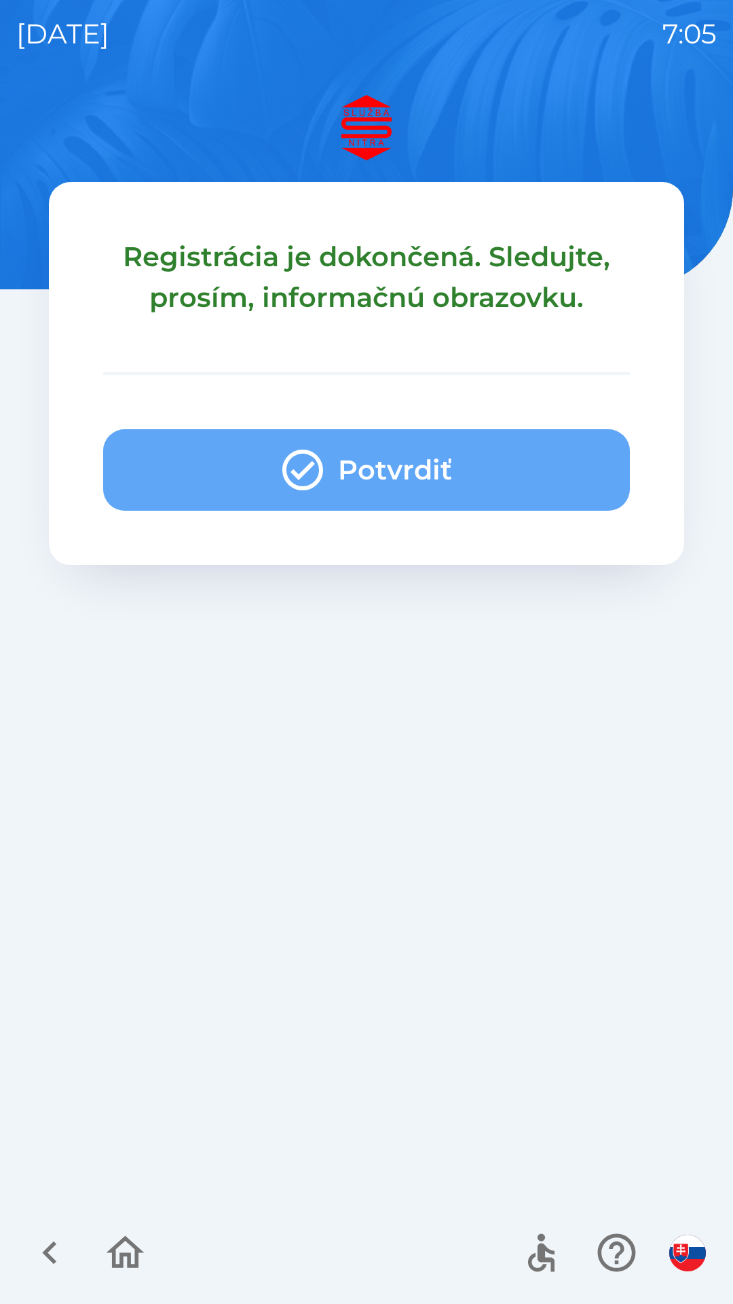
click at [418, 468] on button "Potvrdiť" at bounding box center [366, 469] width 527 height 81
